Goal: Transaction & Acquisition: Subscribe to service/newsletter

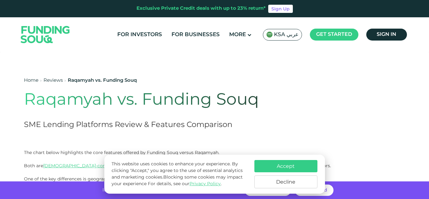
click at [300, 171] on button "Accept" at bounding box center [285, 166] width 63 height 12
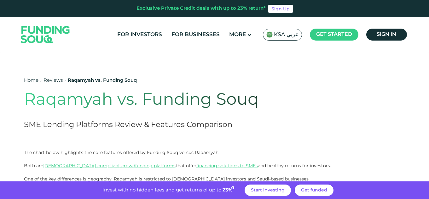
click at [297, 37] on span "KSA عربي" at bounding box center [286, 34] width 25 height 7
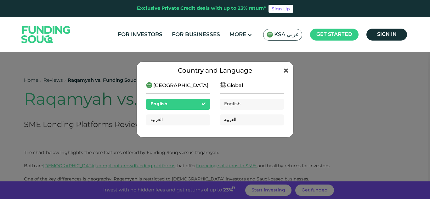
click at [339, 83] on div "Country and Language [GEOGRAPHIC_DATA] English العربية Global English العربية" at bounding box center [215, 99] width 430 height 199
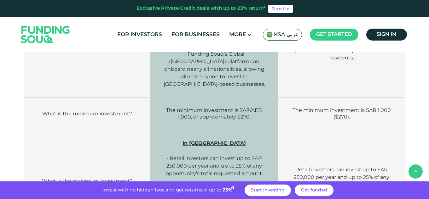
scroll to position [157, 0]
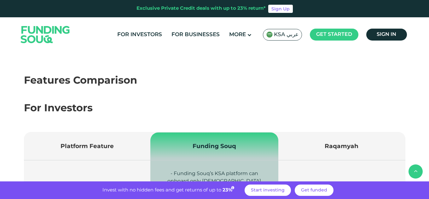
click at [222, 149] on span "Funding Souq" at bounding box center [213, 146] width 43 height 7
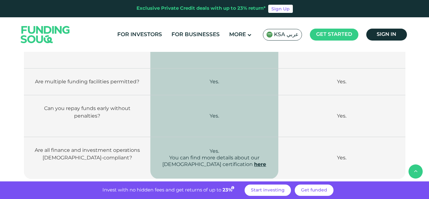
scroll to position [1102, 0]
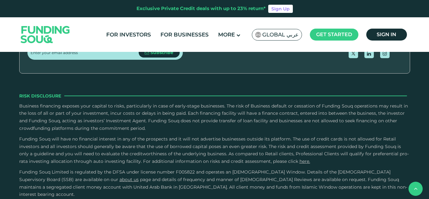
scroll to position [945, 0]
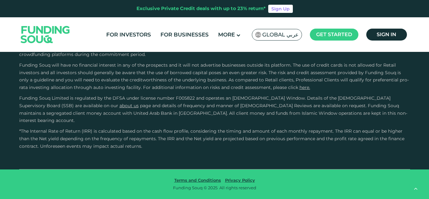
type tc-range-slider "4"
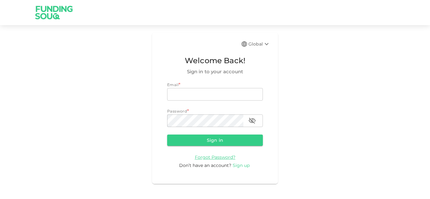
click at [240, 165] on span "Sign up" at bounding box center [241, 166] width 17 height 6
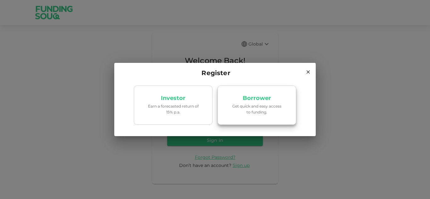
click at [258, 97] on p "Borrower" at bounding box center [257, 98] width 28 height 6
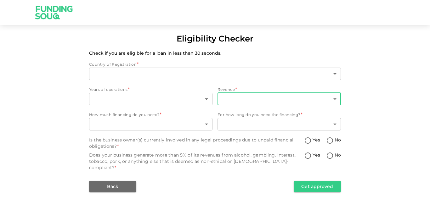
type input "1"
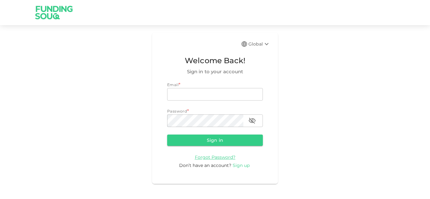
click at [241, 165] on span "Sign up" at bounding box center [241, 166] width 17 height 6
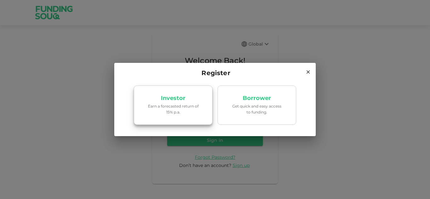
click at [175, 96] on p "Investor" at bounding box center [173, 98] width 25 height 6
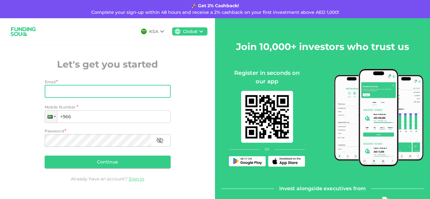
click at [108, 95] on input "Email" at bounding box center [104, 91] width 119 height 13
type input "ifarooq@gmail.com"
type input "+966 580 705 163"
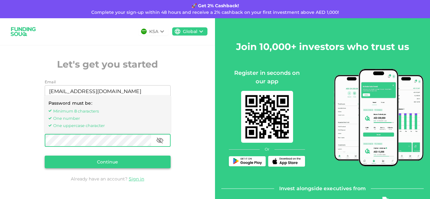
click at [112, 162] on button "Continue" at bounding box center [108, 162] width 126 height 13
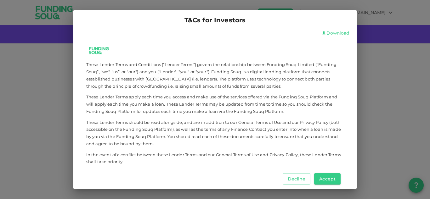
click at [334, 173] on div "Decline Accept" at bounding box center [213, 179] width 264 height 20
click at [329, 181] on button "Accept" at bounding box center [327, 178] width 26 height 11
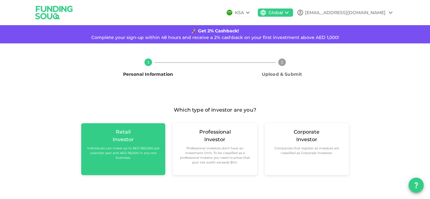
click at [110, 143] on div "Retail Investor Individuals can invest up to AED 365,000 per calendar year and …" at bounding box center [123, 144] width 74 height 32
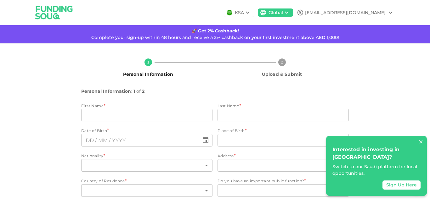
scroll to position [26, 0]
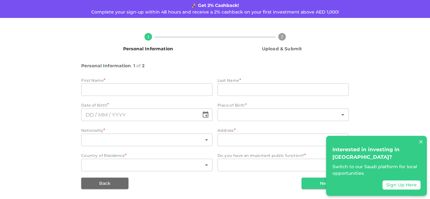
click at [419, 145] on icon at bounding box center [421, 142] width 6 height 6
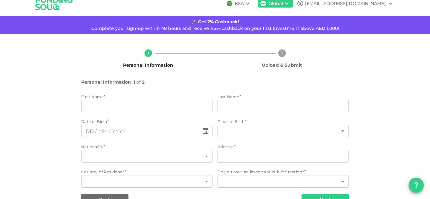
scroll to position [0, 0]
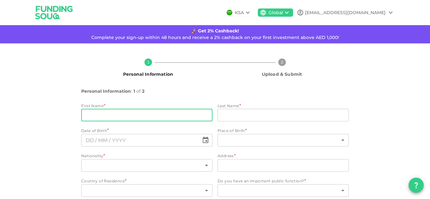
click at [118, 118] on input "firstName" at bounding box center [146, 115] width 131 height 13
type input "Muhammed"
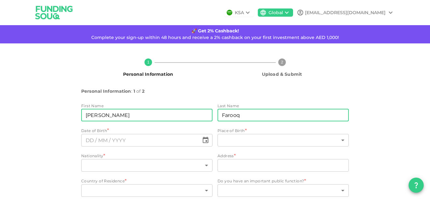
type input "Farooq"
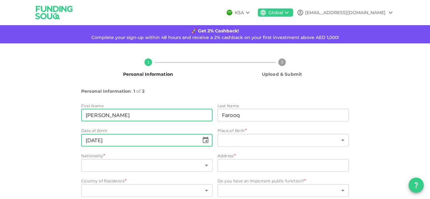
type input "⁦⁨03⁩ / ⁨04⁩ / ⁨1985⁩⁩"
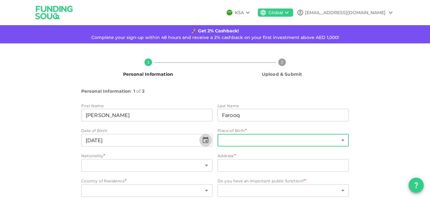
click at [237, 143] on body "KSA Global ifarooq@gmail.com 🚀 Get 2% Cashback! Complete your sign-up within 48…" at bounding box center [215, 99] width 430 height 199
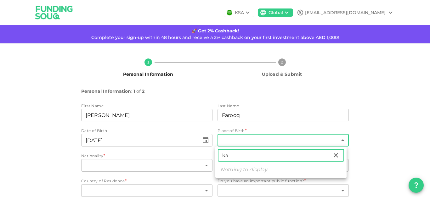
type input "k"
type input "pak"
click at [238, 169] on li "Pakistan" at bounding box center [280, 169] width 131 height 11
click at [118, 164] on div at bounding box center [215, 99] width 430 height 199
type input "149"
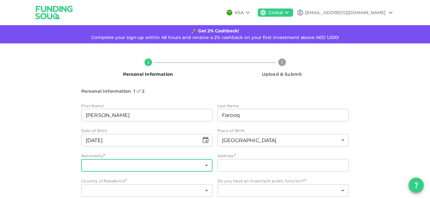
click at [118, 167] on body "KSA Global ifarooq@gmail.com 🚀 Get 2% Cashback! Complete your sign-up within 48…" at bounding box center [215, 99] width 430 height 199
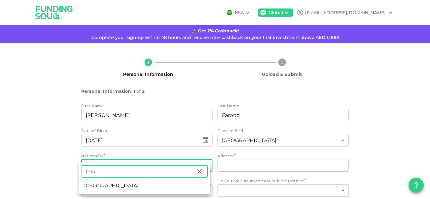
type input "Pak"
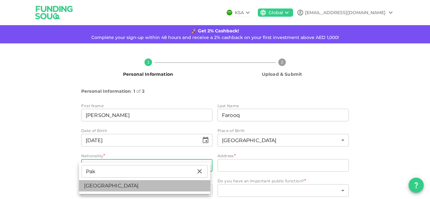
click at [105, 184] on li "Pakistan" at bounding box center [144, 185] width 131 height 11
type input "149"
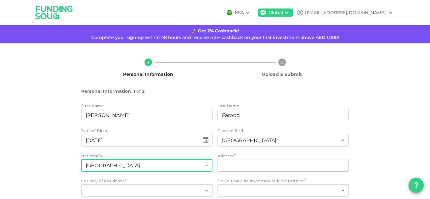
click at [233, 163] on input "address" at bounding box center [283, 165] width 131 height 13
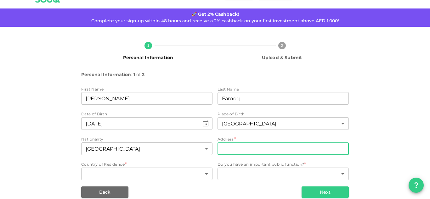
scroll to position [26, 0]
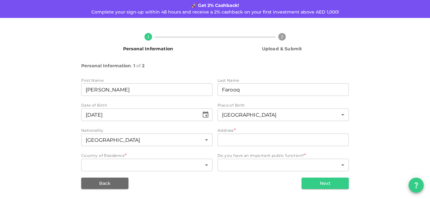
click at [378, 106] on div "1 Personal Information 2 Upload & Submit Personal Information : 1 of 2 First Na…" at bounding box center [215, 108] width 359 height 161
click at [150, 167] on body "KSA Global ifarooq@gmail.com 🚀 Get 2% Cashback! Complete your sign-up within 48…" at bounding box center [215, 99] width 430 height 199
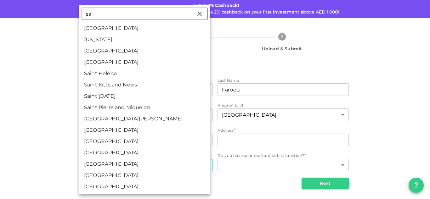
type input "sa"
drag, startPoint x: 100, startPoint y: 29, endPoint x: 218, endPoint y: 100, distance: 137.6
click at [100, 29] on li "[GEOGRAPHIC_DATA]" at bounding box center [144, 28] width 131 height 11
type input "1"
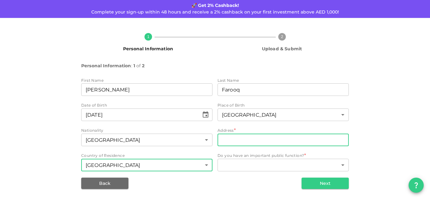
drag, startPoint x: 239, startPoint y: 139, endPoint x: 256, endPoint y: 139, distance: 16.4
click at [239, 139] on input "address" at bounding box center [283, 140] width 131 height 13
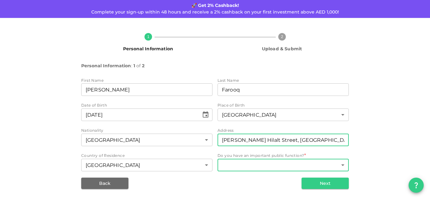
type input "Ali Al Hilalt Street, Al Bawadi, Jeddah"
click at [259, 162] on body "KSA Global ifarooq@gmail.com 🚀 Get 2% Cashback! Complete your sign-up within 48…" at bounding box center [215, 99] width 430 height 199
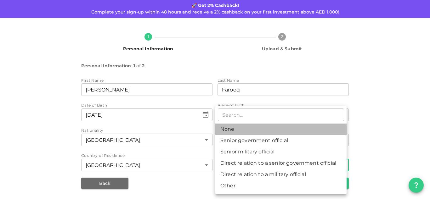
click at [230, 133] on li "None" at bounding box center [280, 129] width 131 height 11
type input "1"
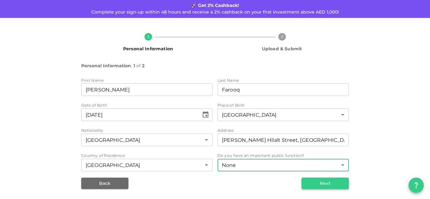
click at [315, 183] on button "Next" at bounding box center [325, 183] width 47 height 11
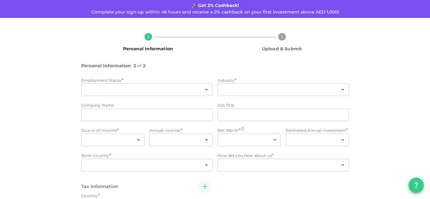
type input "1"
radio input "false"
radio input "true"
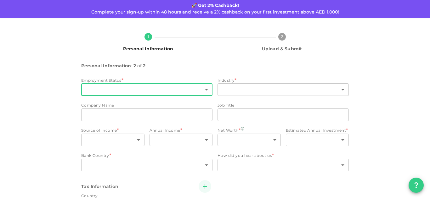
click at [183, 90] on body "KSA Global ifarooq@gmail.com 🚀 Get 2% Cashback! Complete your sign-up within 48…" at bounding box center [215, 99] width 430 height 199
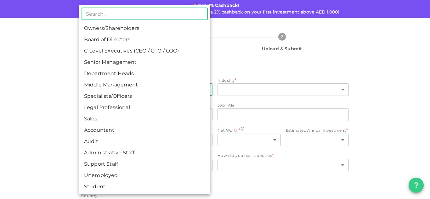
click at [135, 65] on li "Senior Management" at bounding box center [144, 62] width 131 height 11
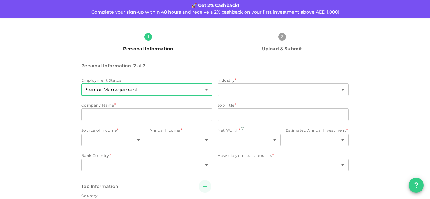
click at [105, 89] on body "KSA Global ifarooq@gmail.com 🚀 Get 2% Cashback! Complete your sign-up within 48…" at bounding box center [215, 99] width 430 height 199
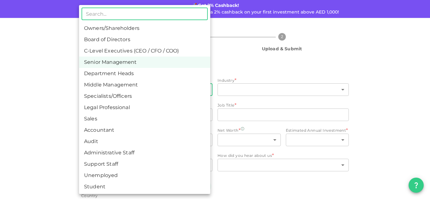
click at [114, 86] on li "Middle Management" at bounding box center [144, 84] width 131 height 11
type input "6"
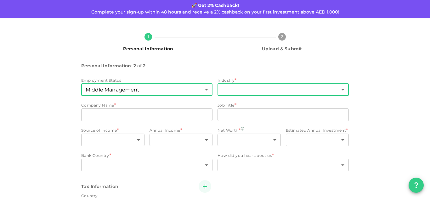
click at [235, 91] on body "KSA Global ifarooq@gmail.com 🚀 Get 2% Cashback! Complete your sign-up within 48…" at bounding box center [215, 99] width 430 height 199
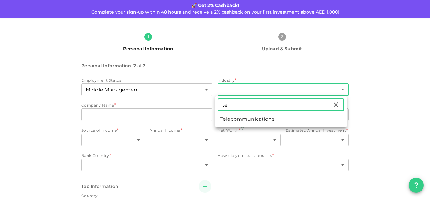
type input "t"
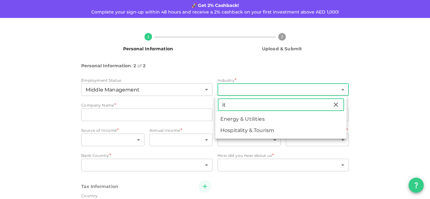
type input "i"
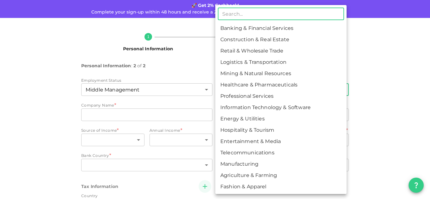
type input "t"
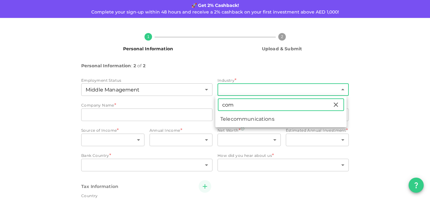
type input "com"
click at [255, 116] on li "Telecommunications" at bounding box center [280, 119] width 131 height 11
type input "12"
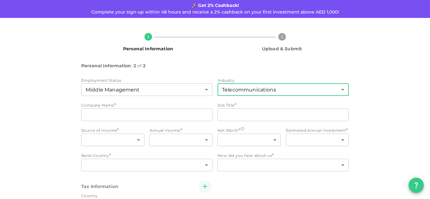
click at [107, 116] on input "companyName" at bounding box center [146, 115] width 131 height 13
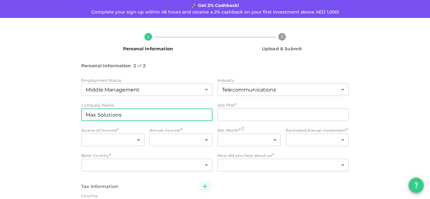
type input "Max Solutions"
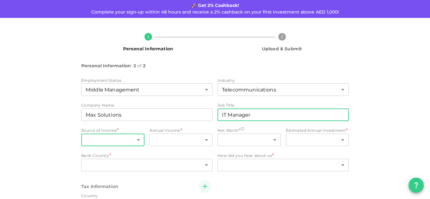
type input "IT Manager"
click at [108, 143] on body "KSA Global ifarooq@gmail.com 🚀 Get 2% Cashback! Complete your sign-up within 48…" at bounding box center [215, 99] width 430 height 199
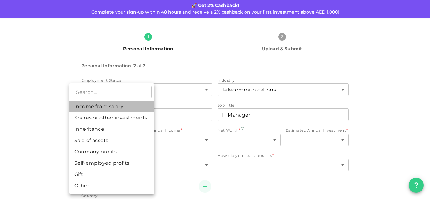
click at [123, 110] on li "Income from salary" at bounding box center [111, 106] width 85 height 11
type input "1"
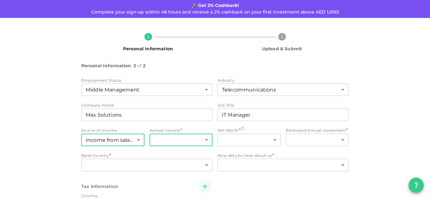
click at [176, 141] on body "KSA Global ifarooq@gmail.com 🚀 Get 2% Cashback! Complete your sign-up within 48…" at bounding box center [215, 99] width 430 height 199
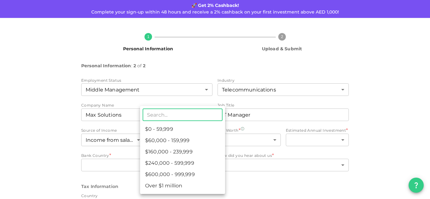
click at [177, 142] on li "$60,000 - 159,999" at bounding box center [182, 140] width 85 height 11
type input "2"
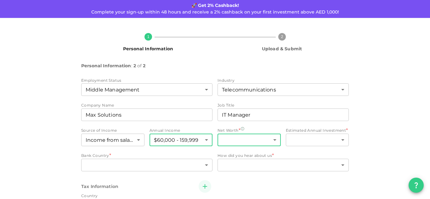
click at [238, 141] on body "KSA Global ifarooq@gmail.com 🚀 Get 2% Cashback! Complete your sign-up within 48…" at bounding box center [215, 99] width 430 height 199
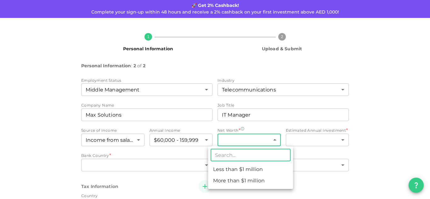
click at [232, 171] on li "Less than $1 million" at bounding box center [250, 169] width 85 height 11
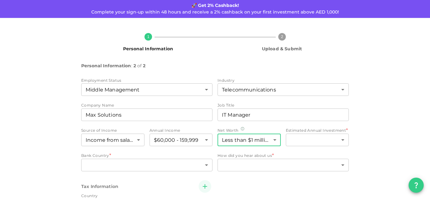
type input "1"
click at [301, 139] on body "KSA Global ifarooq@gmail.com 🚀 Get 2% Cashback! Complete your sign-up within 48…" at bounding box center [215, 99] width 430 height 199
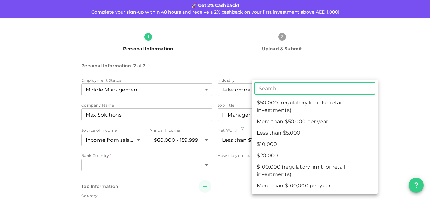
click at [280, 135] on li "Less than $5,000" at bounding box center [315, 133] width 126 height 11
type input "1"
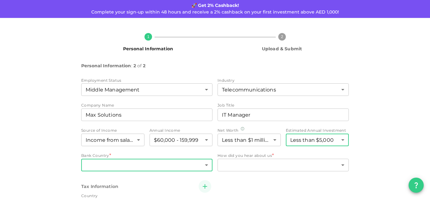
click at [121, 170] on body "KSA Global ifarooq@gmail.com 🚀 Get 2% Cashback! Complete your sign-up within 48…" at bounding box center [215, 99] width 430 height 199
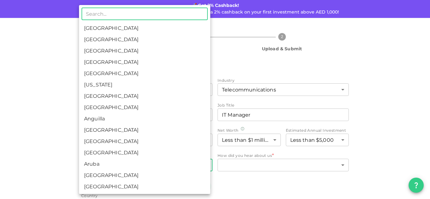
click at [116, 29] on li "[GEOGRAPHIC_DATA]" at bounding box center [144, 28] width 131 height 11
type input "1"
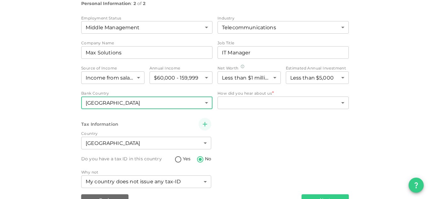
scroll to position [88, 0]
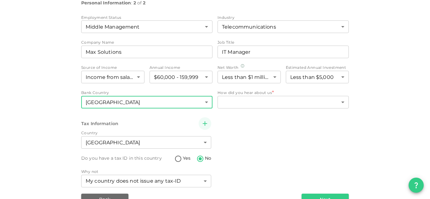
click at [280, 94] on div "How did you hear about us *" at bounding box center [283, 93] width 131 height 6
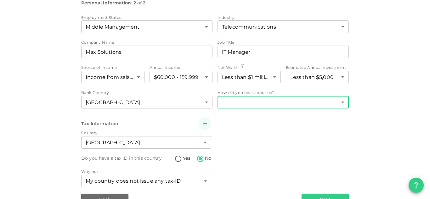
click at [279, 102] on body "KSA Global ifarooq@gmail.com 🚀 Get 2% Cashback! Complete your sign-up within 48…" at bounding box center [215, 99] width 430 height 199
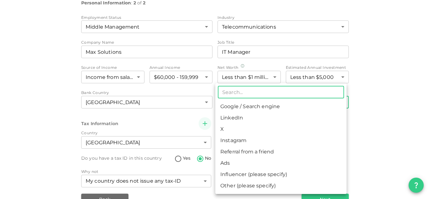
click at [276, 106] on li "Google / Search engine" at bounding box center [280, 106] width 131 height 11
type input "1"
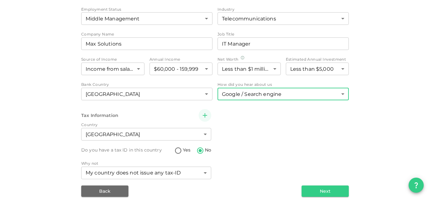
scroll to position [105, 0]
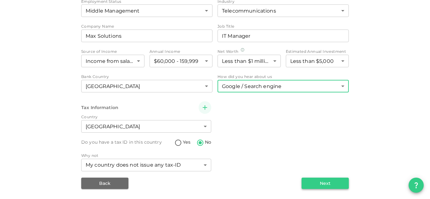
click at [311, 184] on button "Next" at bounding box center [325, 183] width 47 height 11
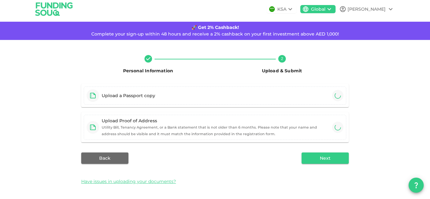
scroll to position [3, 0]
click at [331, 128] on button "button" at bounding box center [337, 127] width 13 height 13
click at [130, 99] on div "Upload a Passport copy" at bounding box center [129, 96] width 54 height 6
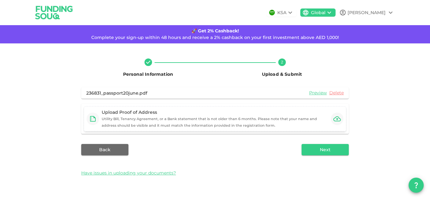
click at [130, 114] on div "Upload Proof of Address" at bounding box center [215, 112] width 227 height 6
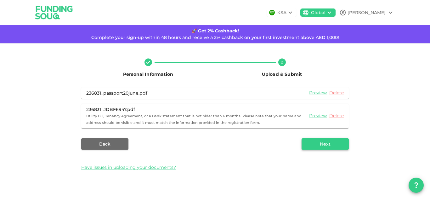
click at [320, 145] on button "Next" at bounding box center [325, 144] width 47 height 11
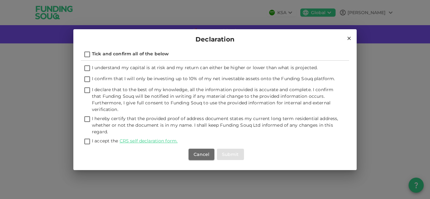
click at [88, 54] on input "Tick and confirm all of the below" at bounding box center [86, 55] width 9 height 9
checkbox input "true"
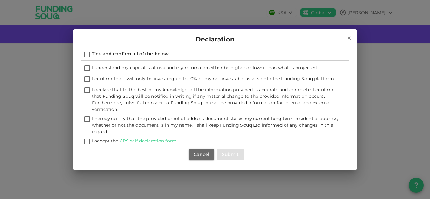
checkbox input "true"
click at [231, 154] on button "Submit" at bounding box center [230, 154] width 27 height 11
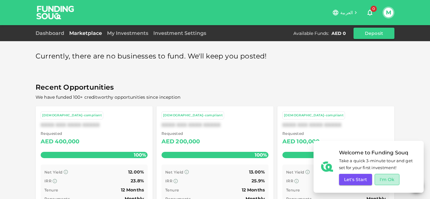
click at [387, 182] on button "I'm Ok" at bounding box center [387, 179] width 25 height 11
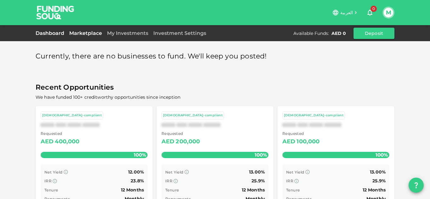
click at [57, 34] on link "Dashboard" at bounding box center [51, 33] width 31 height 6
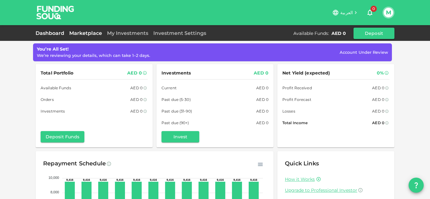
click at [80, 34] on link "Marketplace" at bounding box center [86, 33] width 38 height 6
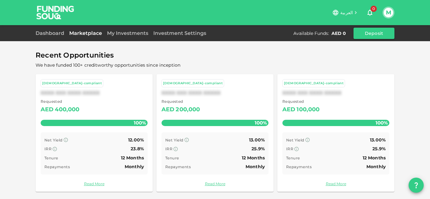
scroll to position [34, 0]
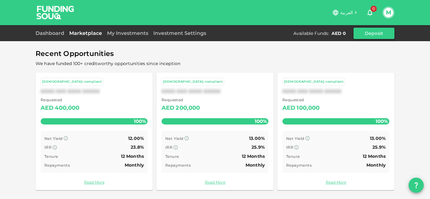
click at [364, 30] on button "Deposit" at bounding box center [374, 33] width 41 height 11
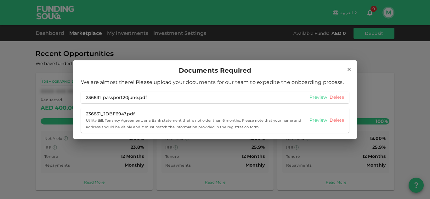
click at [348, 67] on icon at bounding box center [349, 70] width 6 height 6
